Goal: Task Accomplishment & Management: Complete application form

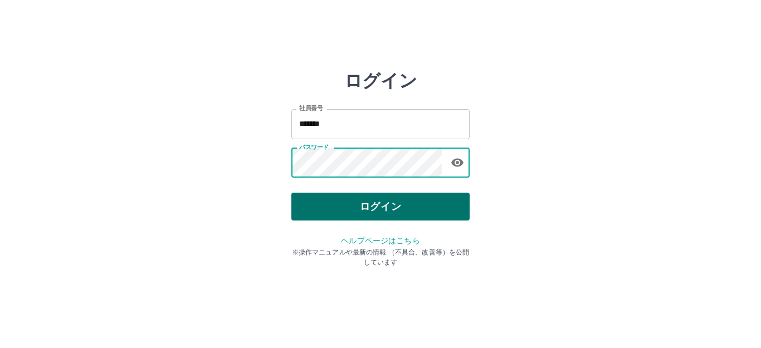
click at [380, 207] on button "ログイン" at bounding box center [380, 207] width 178 height 28
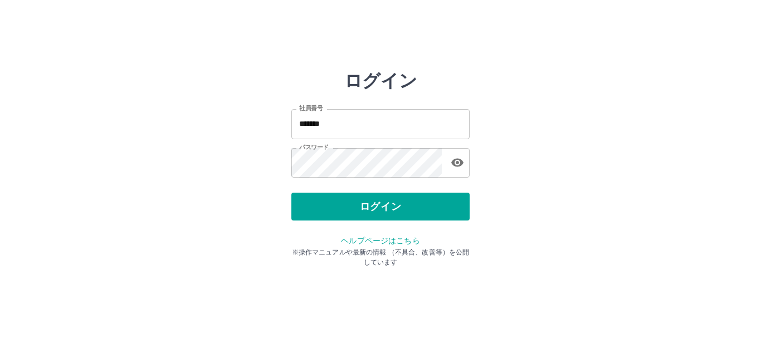
click at [291, 193] on button "ログイン" at bounding box center [380, 207] width 178 height 28
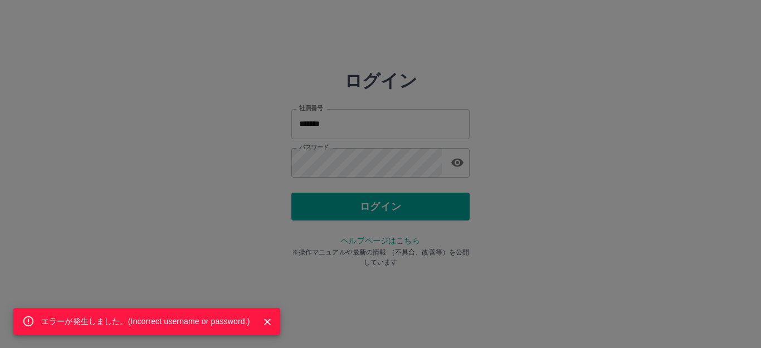
click at [374, 153] on div "エラーが発生しました。( Incorrect username or password. )" at bounding box center [380, 174] width 761 height 348
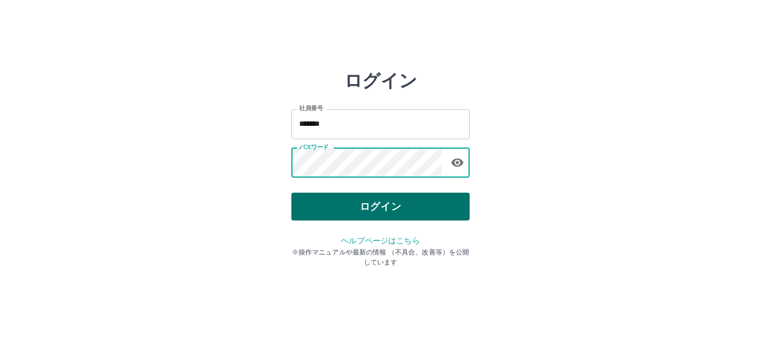
click at [364, 196] on button "ログイン" at bounding box center [380, 207] width 178 height 28
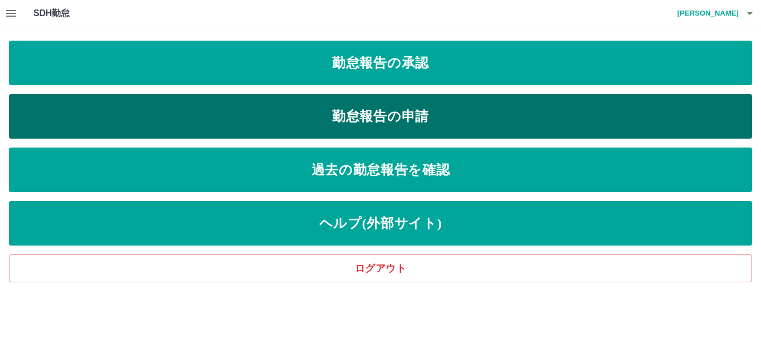
click at [384, 122] on link "勤怠報告の申請" at bounding box center [380, 116] width 743 height 45
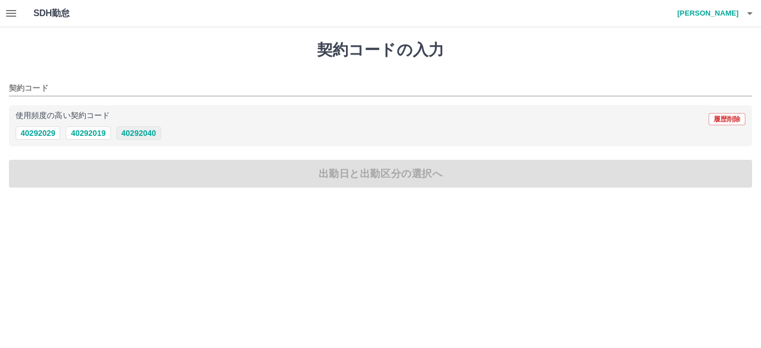
click at [129, 130] on button "40292040" at bounding box center [138, 132] width 45 height 13
type input "********"
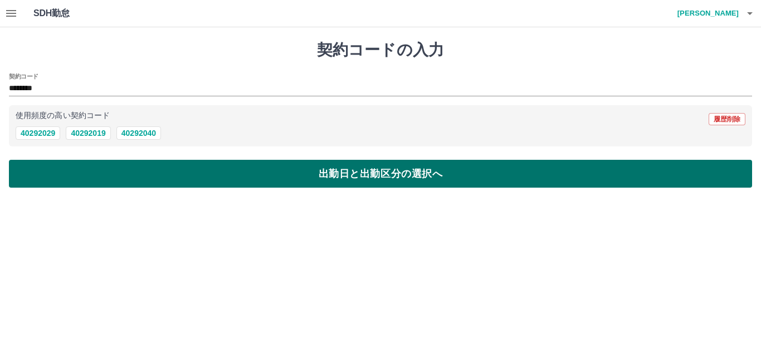
click at [168, 174] on button "出勤日と出勤区分の選択へ" at bounding box center [380, 174] width 743 height 28
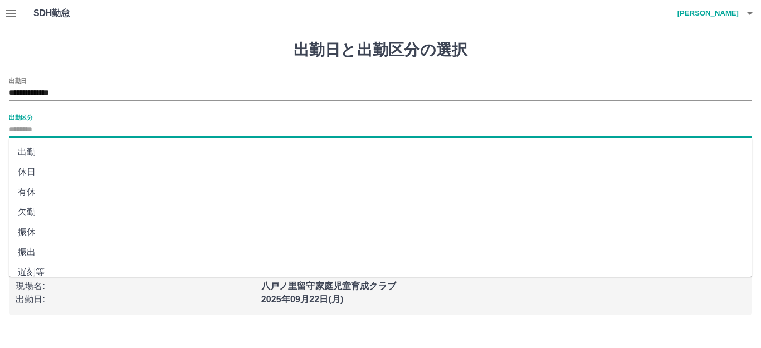
click at [155, 131] on input "出勤区分" at bounding box center [380, 130] width 743 height 14
click at [151, 155] on li "出勤" at bounding box center [380, 152] width 743 height 20
type input "**"
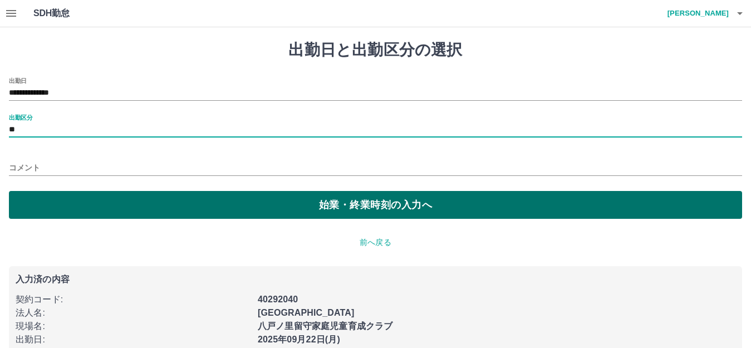
click at [162, 198] on button "始業・終業時刻の入力へ" at bounding box center [375, 205] width 733 height 28
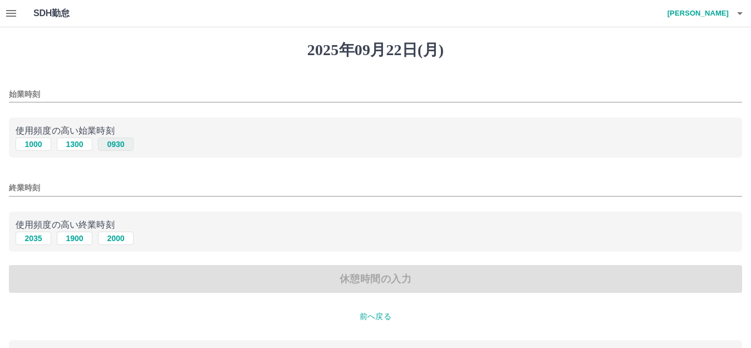
click at [124, 143] on button "0930" at bounding box center [116, 144] width 36 height 13
type input "****"
click at [69, 242] on button "1900" at bounding box center [75, 238] width 36 height 13
type input "****"
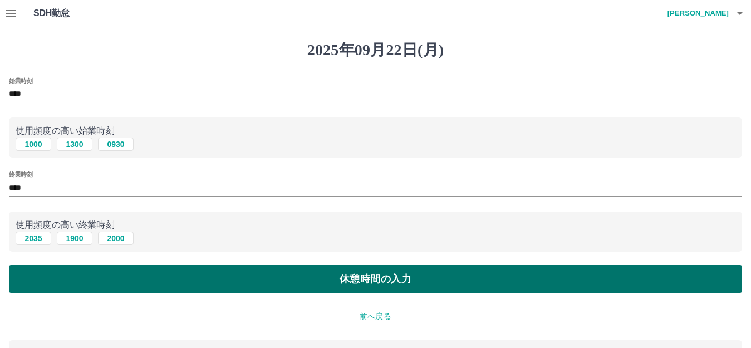
click at [174, 288] on button "休憩時間の入力" at bounding box center [375, 279] width 733 height 28
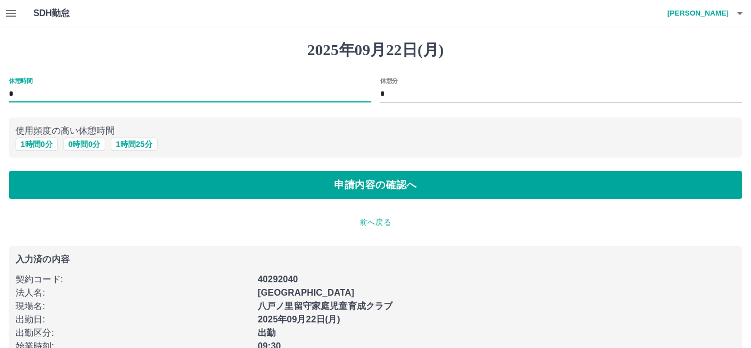
click at [91, 92] on input "*" at bounding box center [190, 94] width 362 height 16
type input "*"
click at [411, 88] on input "*" at bounding box center [561, 94] width 362 height 16
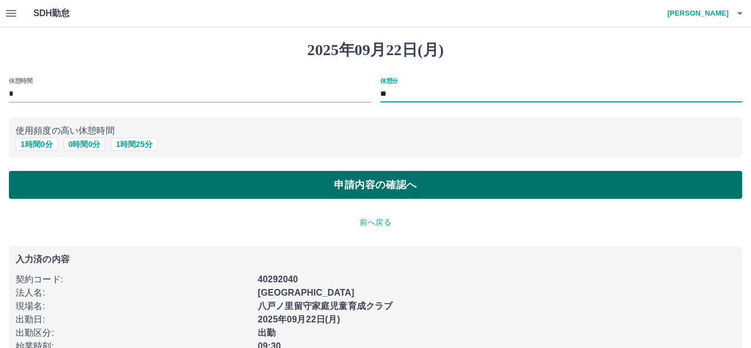
type input "**"
click at [386, 188] on button "申請内容の確認へ" at bounding box center [375, 185] width 733 height 28
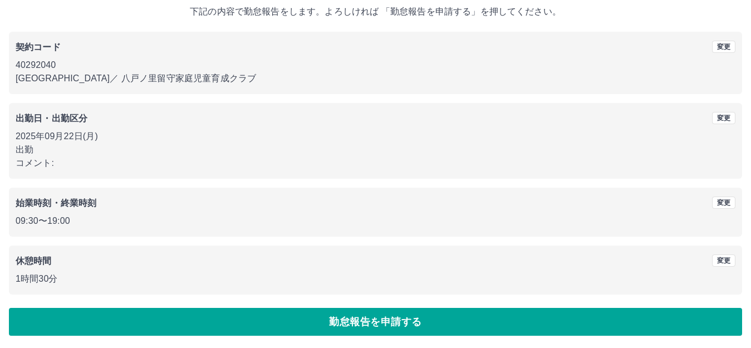
scroll to position [69, 0]
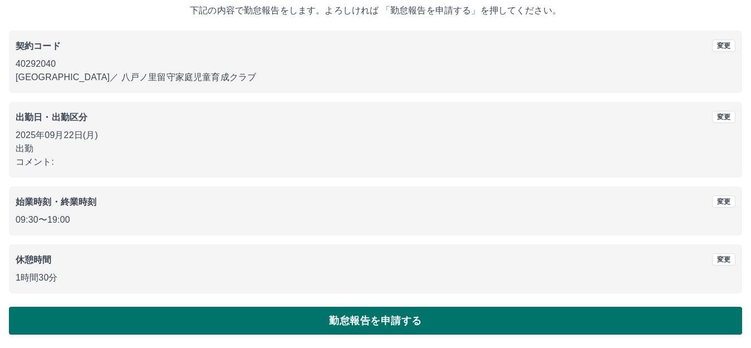
click at [239, 308] on button "勤怠報告を申請する" at bounding box center [375, 321] width 733 height 28
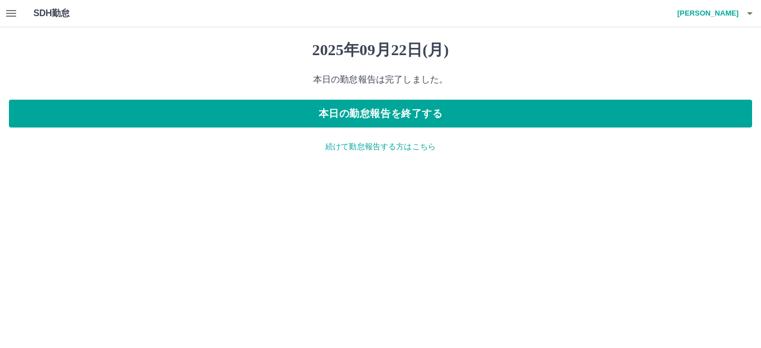
click at [12, 11] on icon "button" at bounding box center [11, 13] width 10 height 7
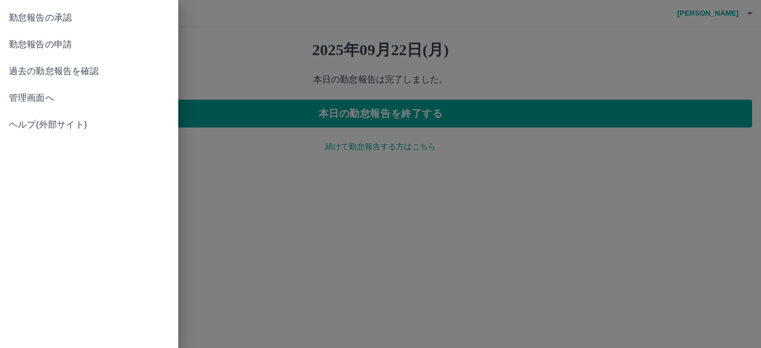
click at [48, 18] on span "勤怠報告の承認" at bounding box center [89, 17] width 160 height 13
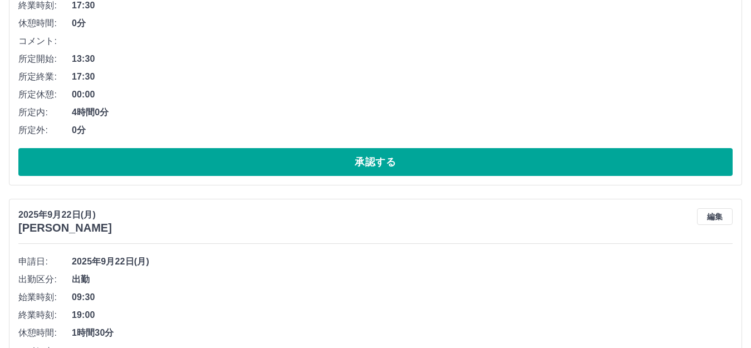
scroll to position [223, 0]
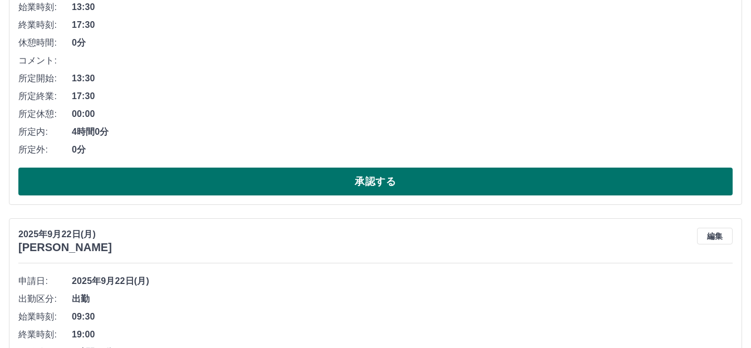
drag, startPoint x: 301, startPoint y: 188, endPoint x: 308, endPoint y: 188, distance: 7.8
click at [308, 188] on button "承認する" at bounding box center [375, 182] width 714 height 28
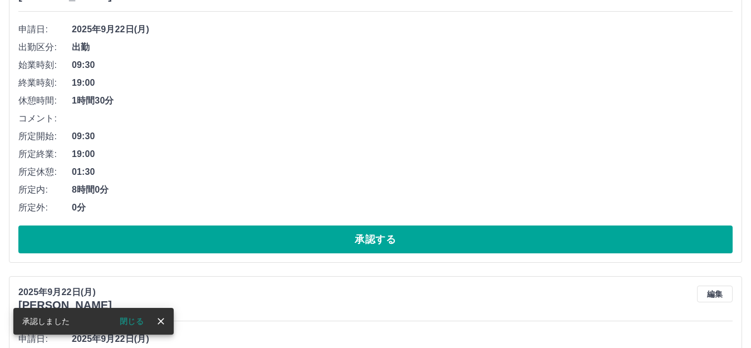
scroll to position [167, 0]
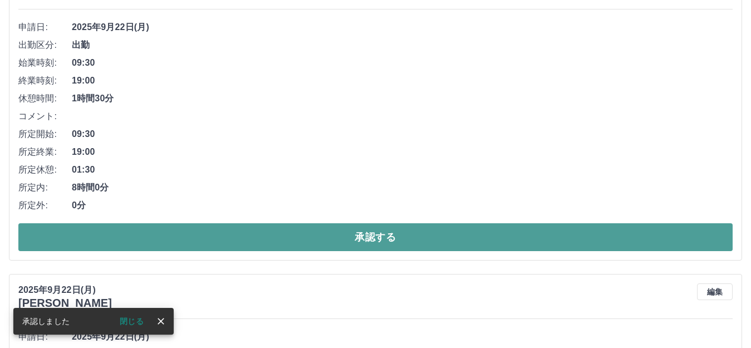
click at [368, 238] on button "承認する" at bounding box center [375, 237] width 714 height 28
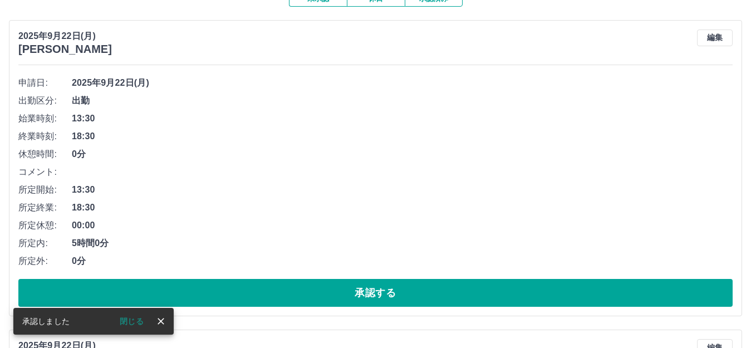
scroll to position [223, 0]
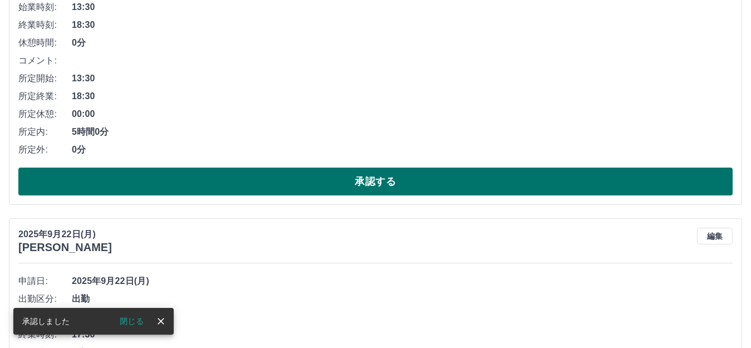
click at [340, 187] on button "承認する" at bounding box center [375, 182] width 714 height 28
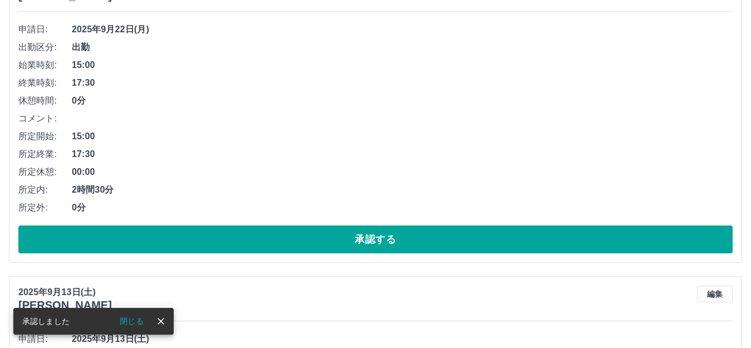
scroll to position [167, 0]
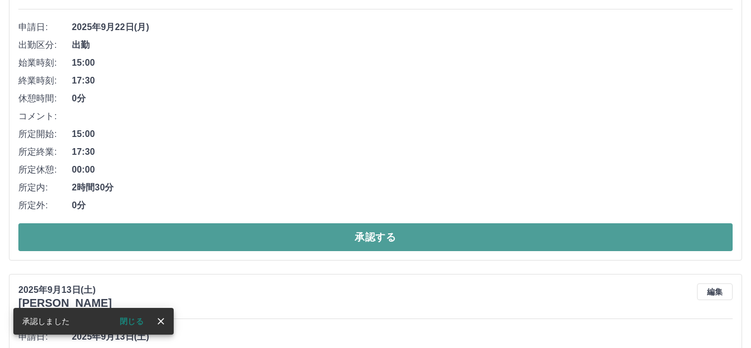
click at [378, 241] on button "承認する" at bounding box center [375, 237] width 714 height 28
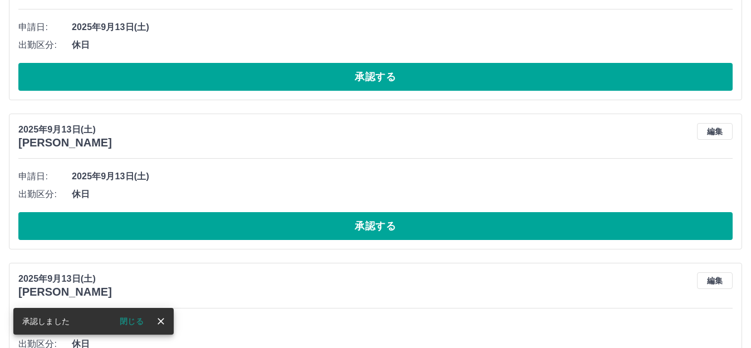
scroll to position [0, 0]
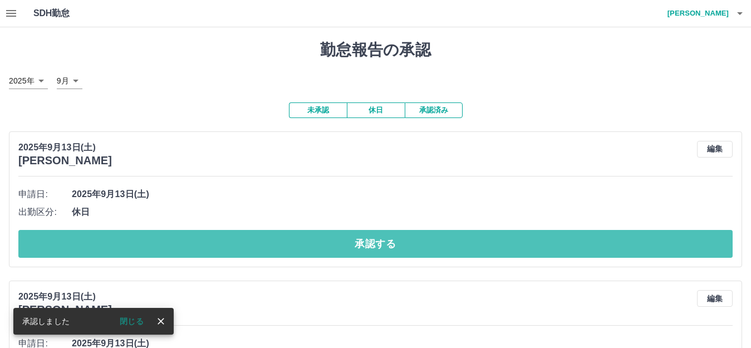
click at [375, 238] on button "承認する" at bounding box center [375, 244] width 714 height 28
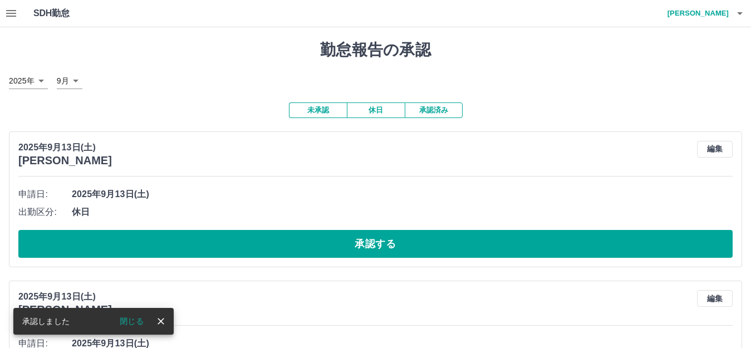
click at [704, 17] on h4 "[PERSON_NAME]" at bounding box center [695, 13] width 67 height 27
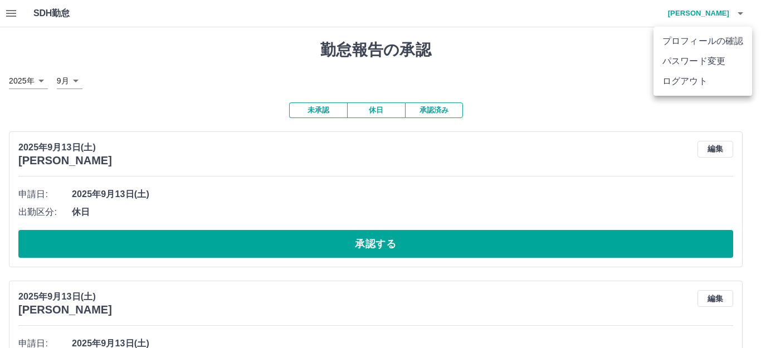
click at [606, 95] on div at bounding box center [380, 174] width 761 height 348
